Goal: Check status

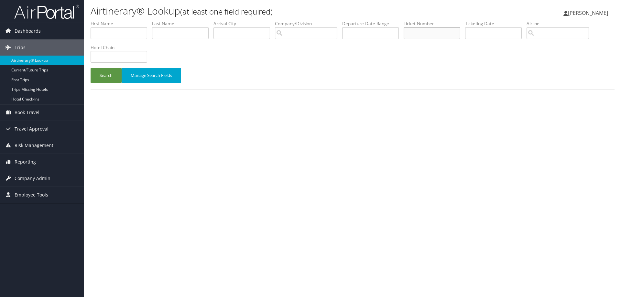
click at [418, 35] on input "text" at bounding box center [431, 33] width 57 height 12
type input "8900897690466"
click at [91, 68] on button "Search" at bounding box center [106, 75] width 31 height 15
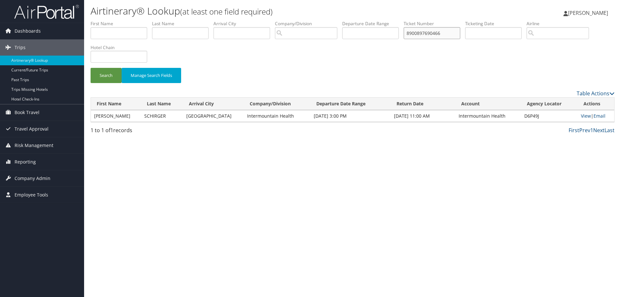
drag, startPoint x: 453, startPoint y: 29, endPoint x: 270, endPoint y: 29, distance: 183.0
click at [270, 20] on ul "First Name Last Name Departure City Arrival City Company/Division Airport/City …" at bounding box center [353, 20] width 524 height 0
